Goal: Task Accomplishment & Management: Use online tool/utility

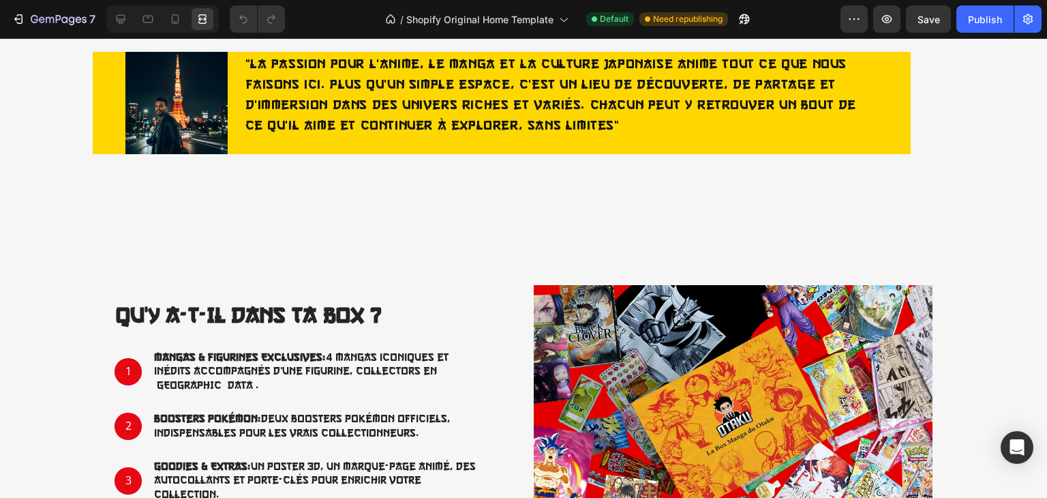
scroll to position [395, 0]
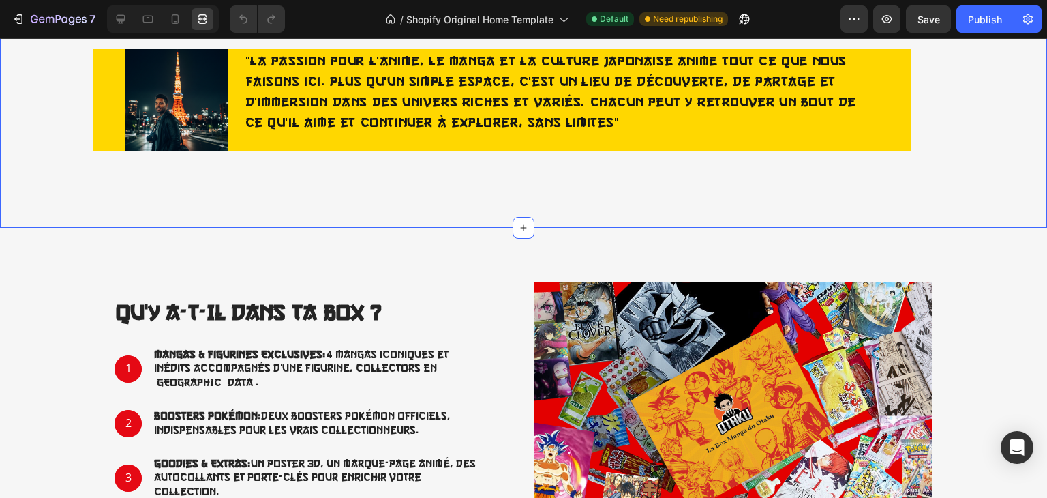
click at [926, 172] on div "Image "La passion pour l’anime, le manga et la culture japonaise anime tout ce …" at bounding box center [501, 111] width 982 height 124
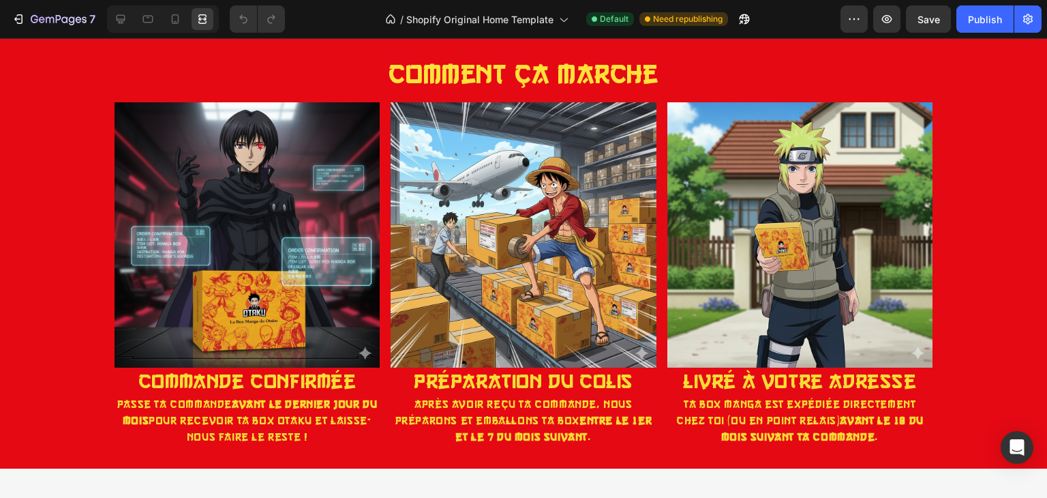
scroll to position [2861, 0]
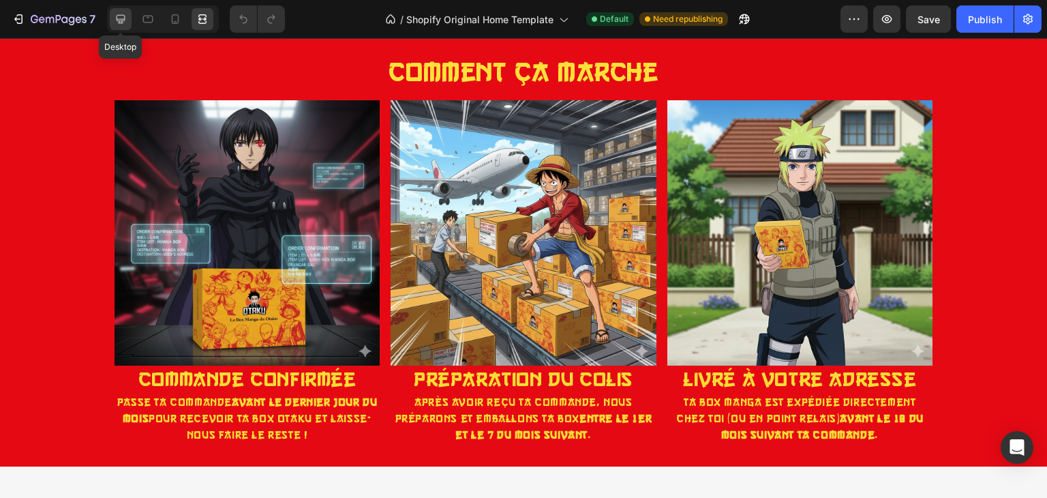
click at [123, 22] on icon at bounding box center [121, 19] width 14 height 14
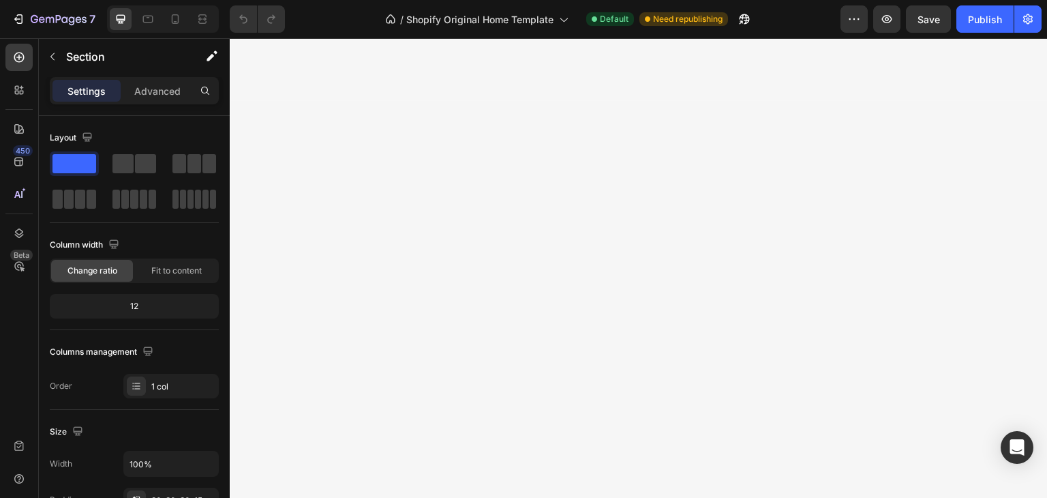
scroll to position [1817, 0]
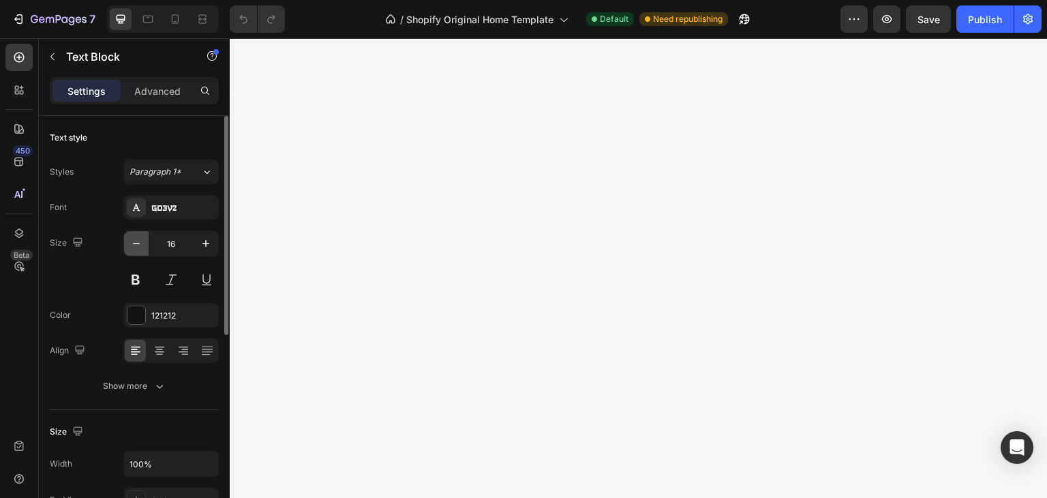
click at [134, 244] on icon "button" at bounding box center [137, 244] width 14 height 14
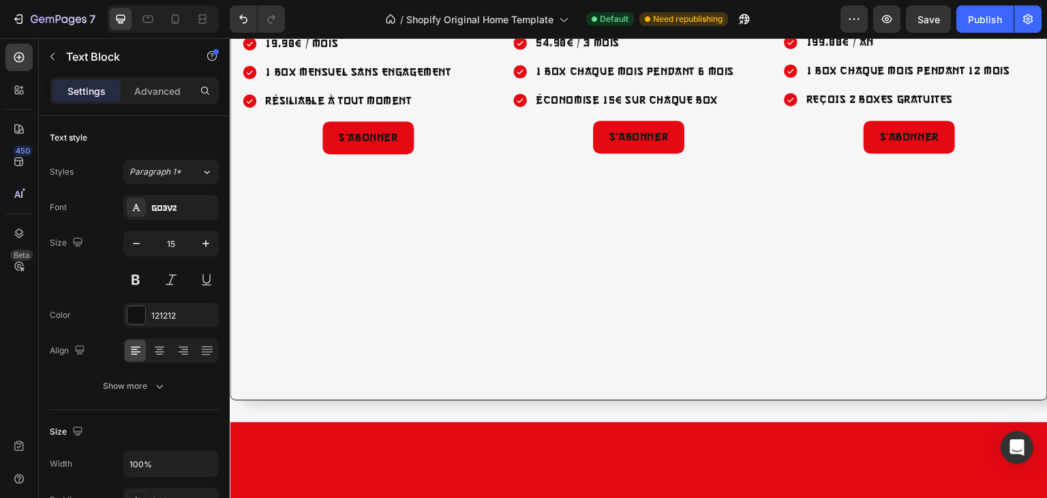
scroll to position [1937, 0]
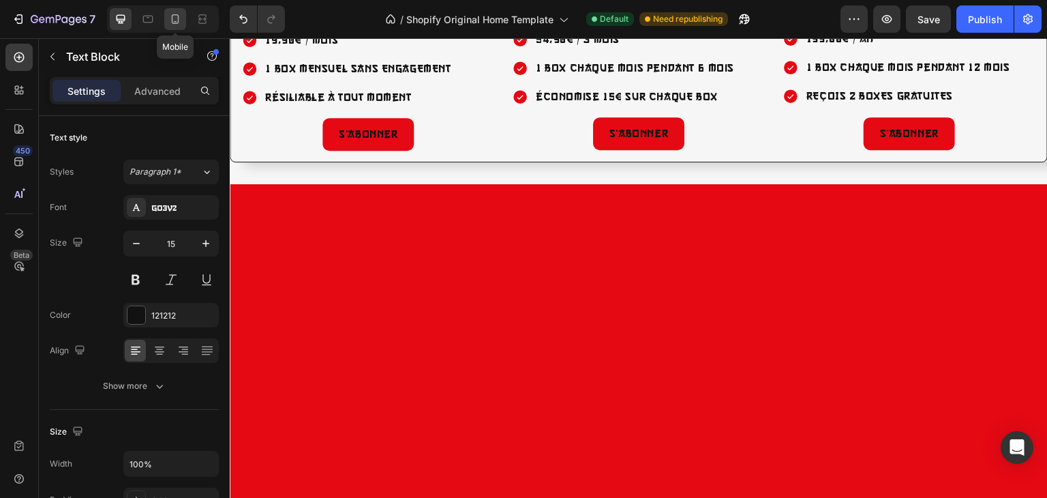
click at [178, 17] on icon at bounding box center [175, 19] width 7 height 10
type input "14"
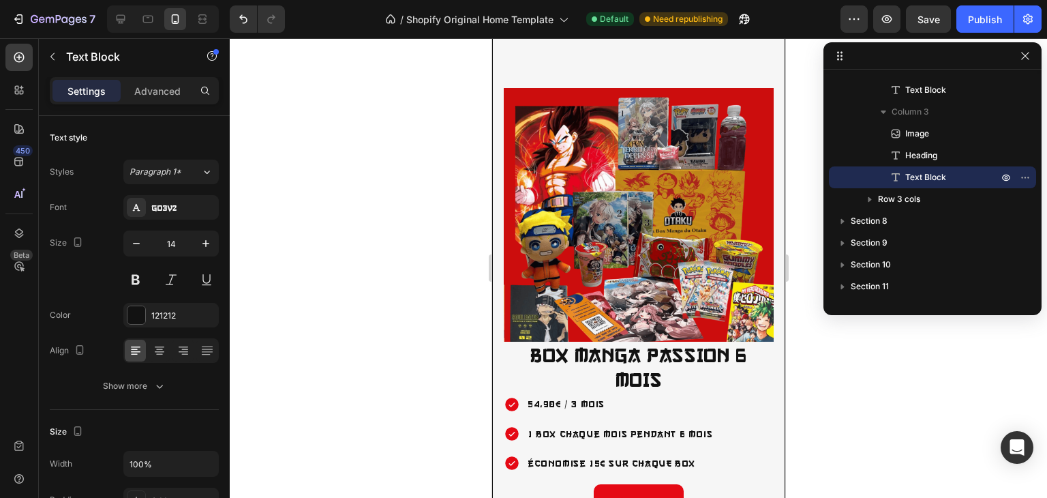
scroll to position [3523, 0]
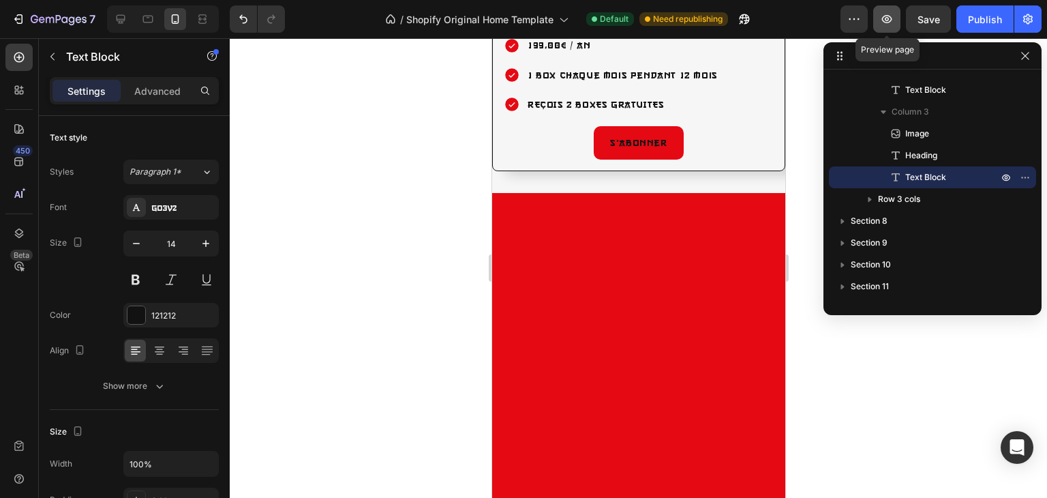
click at [890, 19] on icon "button" at bounding box center [887, 19] width 14 height 14
